Goal: Task Accomplishment & Management: Use online tool/utility

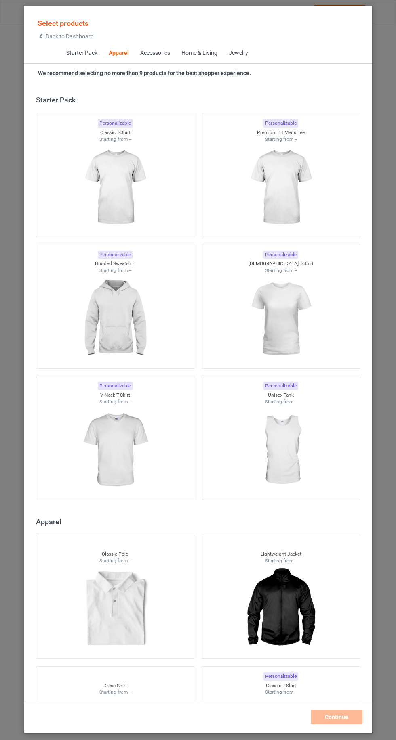
click at [64, 57] on span "Starter Pack" at bounding box center [81, 53] width 42 height 19
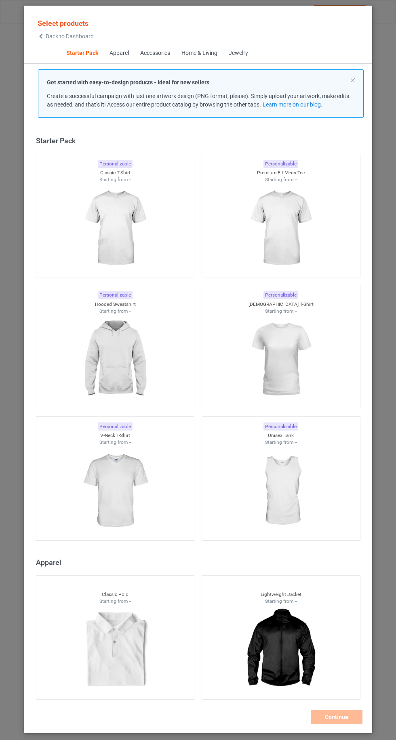
click at [41, 33] on icon at bounding box center [41, 36] width 7 height 6
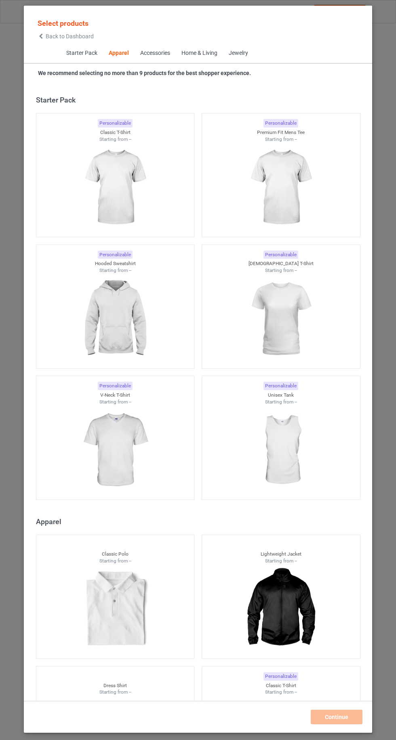
click at [54, 34] on span "Back to Dashboard" at bounding box center [70, 36] width 48 height 6
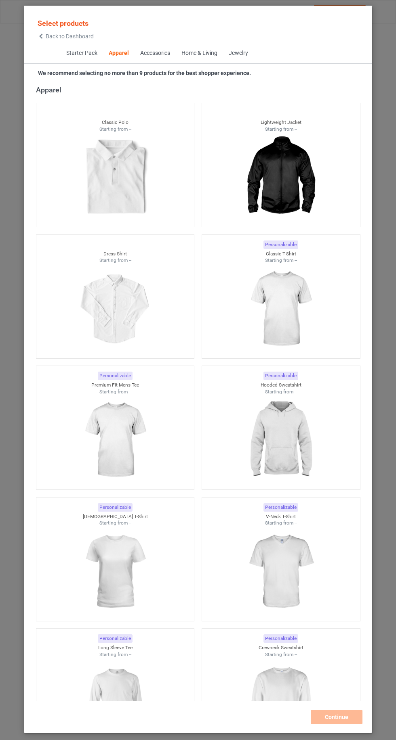
click at [282, 298] on img at bounding box center [280, 309] width 72 height 90
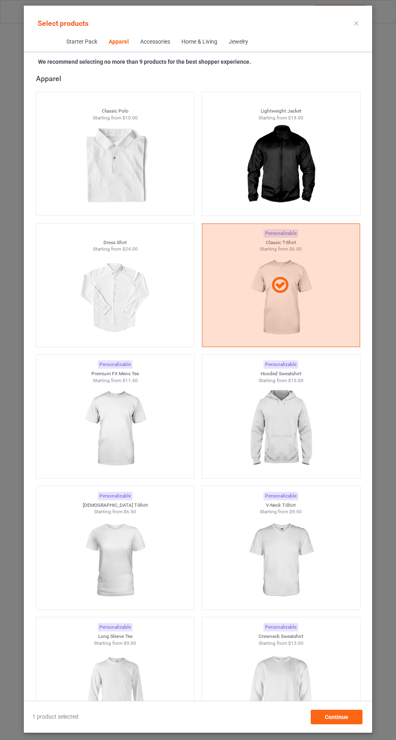
click at [278, 433] on img at bounding box center [280, 429] width 72 height 90
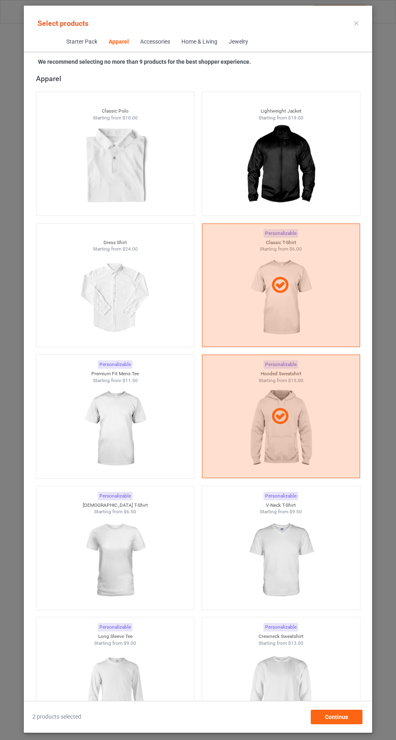
click at [265, 703] on img at bounding box center [280, 692] width 72 height 90
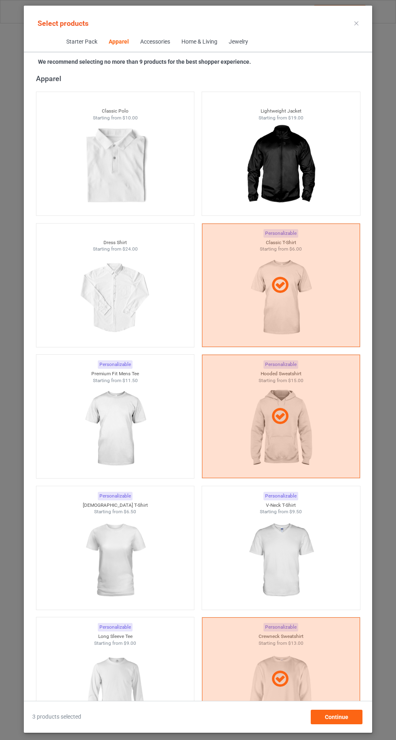
scroll to position [614, 0]
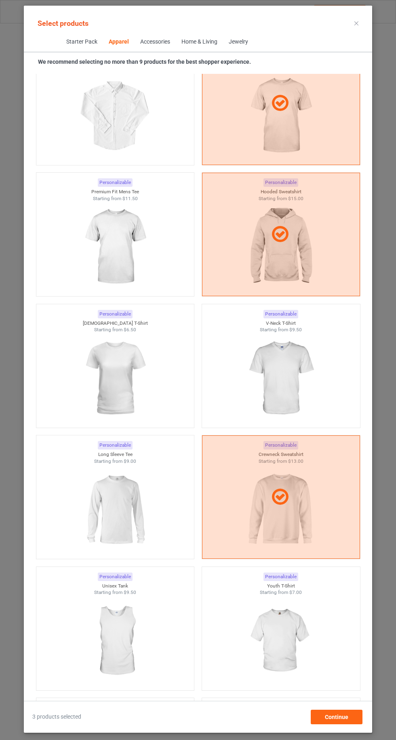
click at [100, 530] on img at bounding box center [115, 510] width 72 height 90
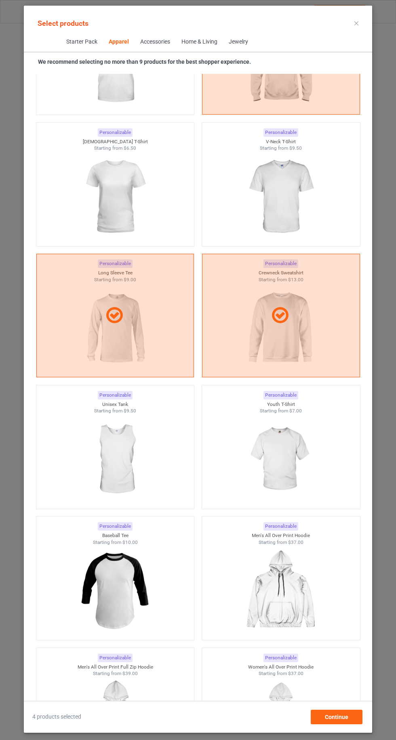
scroll to position [796, 0]
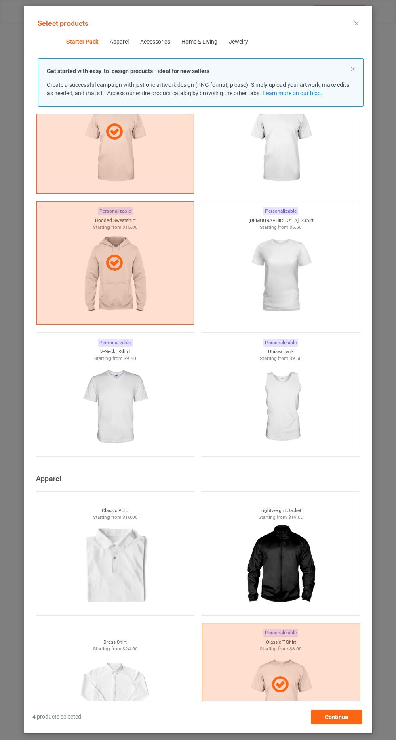
scroll to position [73, 0]
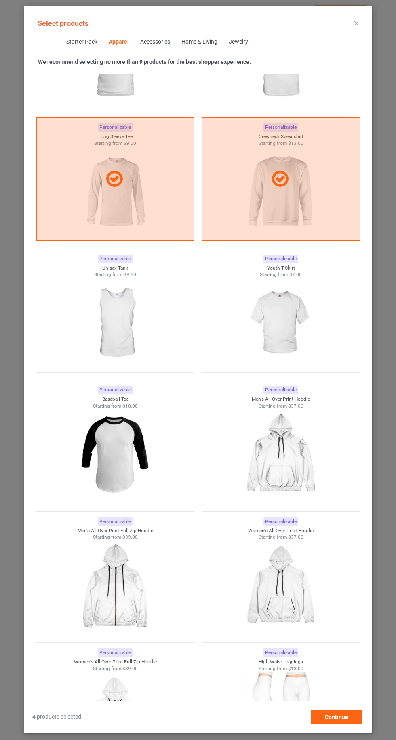
scroll to position [586, 0]
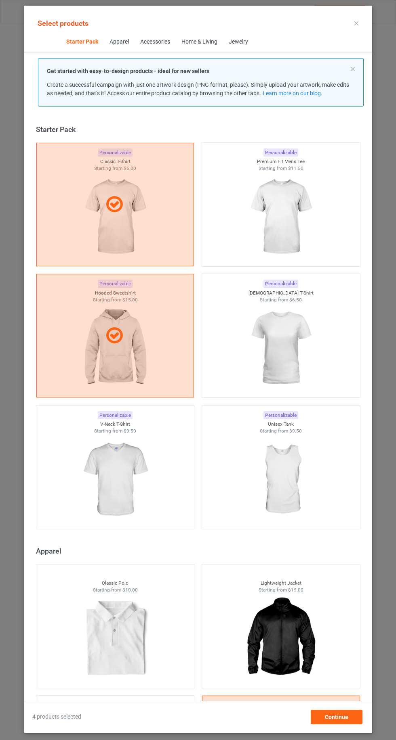
click at [236, 332] on div at bounding box center [281, 348] width 158 height 90
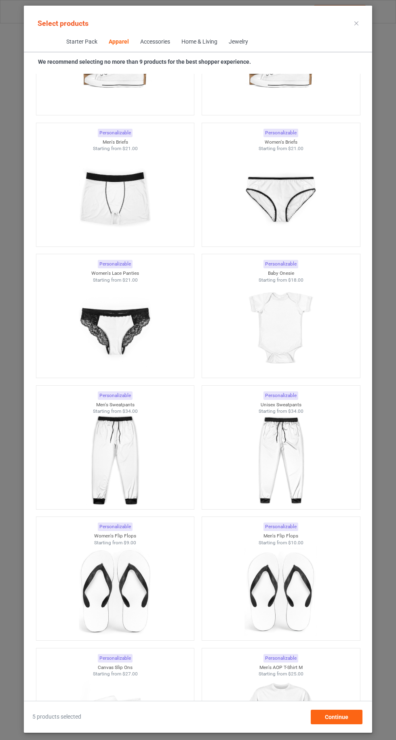
scroll to position [2822, 0]
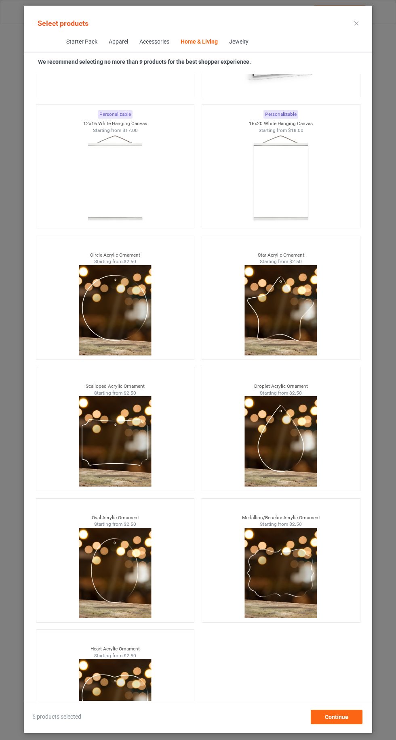
scroll to position [54, 0]
click at [324, 717] on div "Continue" at bounding box center [336, 717] width 52 height 15
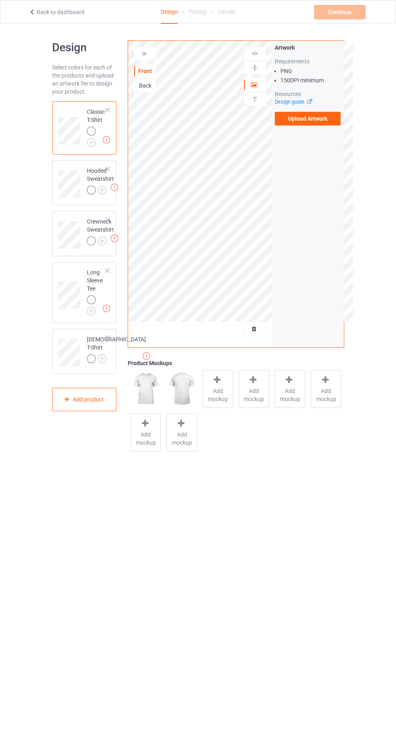
click at [108, 337] on div at bounding box center [108, 338] width 6 height 6
click at [0, 0] on img at bounding box center [0, 0] width 0 height 0
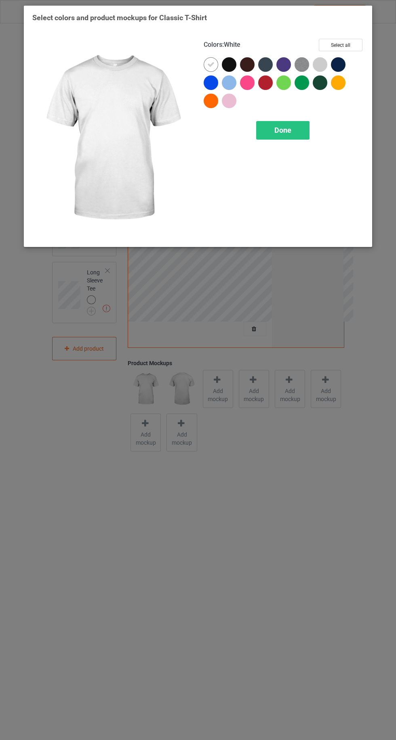
click at [344, 84] on div at bounding box center [338, 82] width 15 height 15
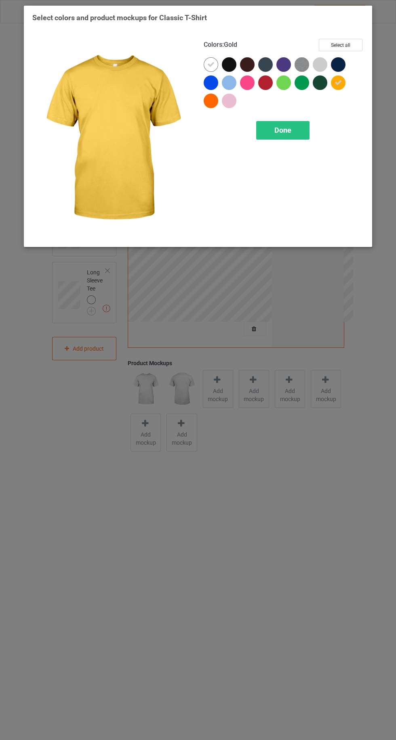
click at [210, 97] on div at bounding box center [210, 101] width 15 height 15
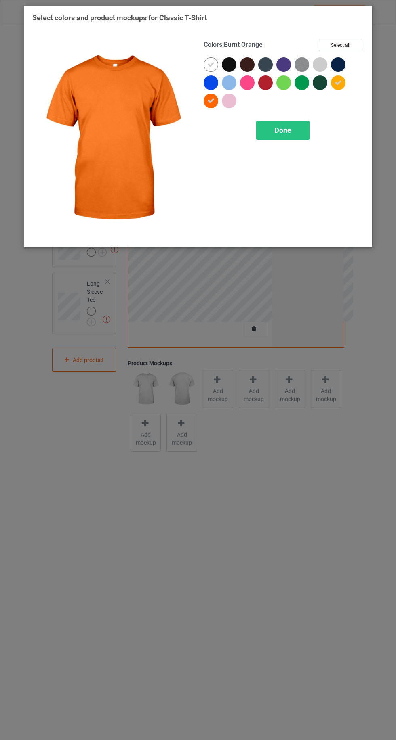
click at [208, 107] on div at bounding box center [210, 101] width 15 height 15
click at [208, 101] on div at bounding box center [210, 101] width 15 height 15
click at [344, 43] on button "Select all" at bounding box center [340, 45] width 44 height 13
click at [209, 64] on icon at bounding box center [210, 64] width 7 height 7
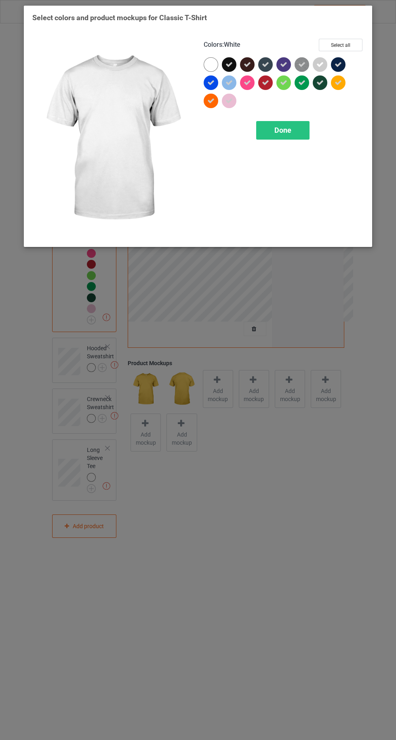
click at [207, 63] on div at bounding box center [210, 64] width 15 height 15
click at [209, 64] on icon at bounding box center [210, 64] width 7 height 7
click at [285, 127] on span "Done" at bounding box center [282, 130] width 17 height 8
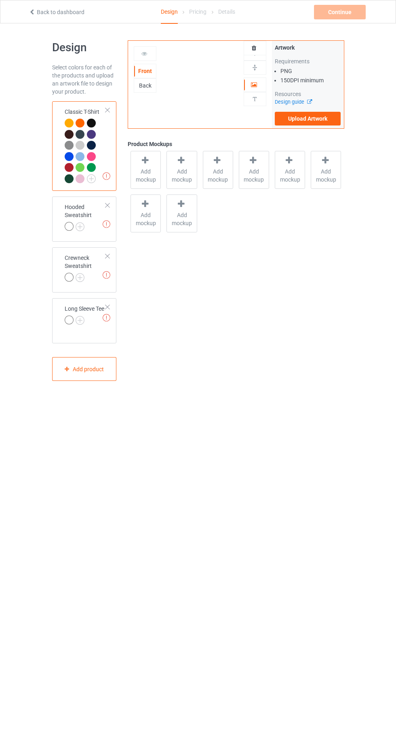
click at [31, 8] on icon at bounding box center [32, 11] width 7 height 6
